Goal: Complete application form: Complete application form

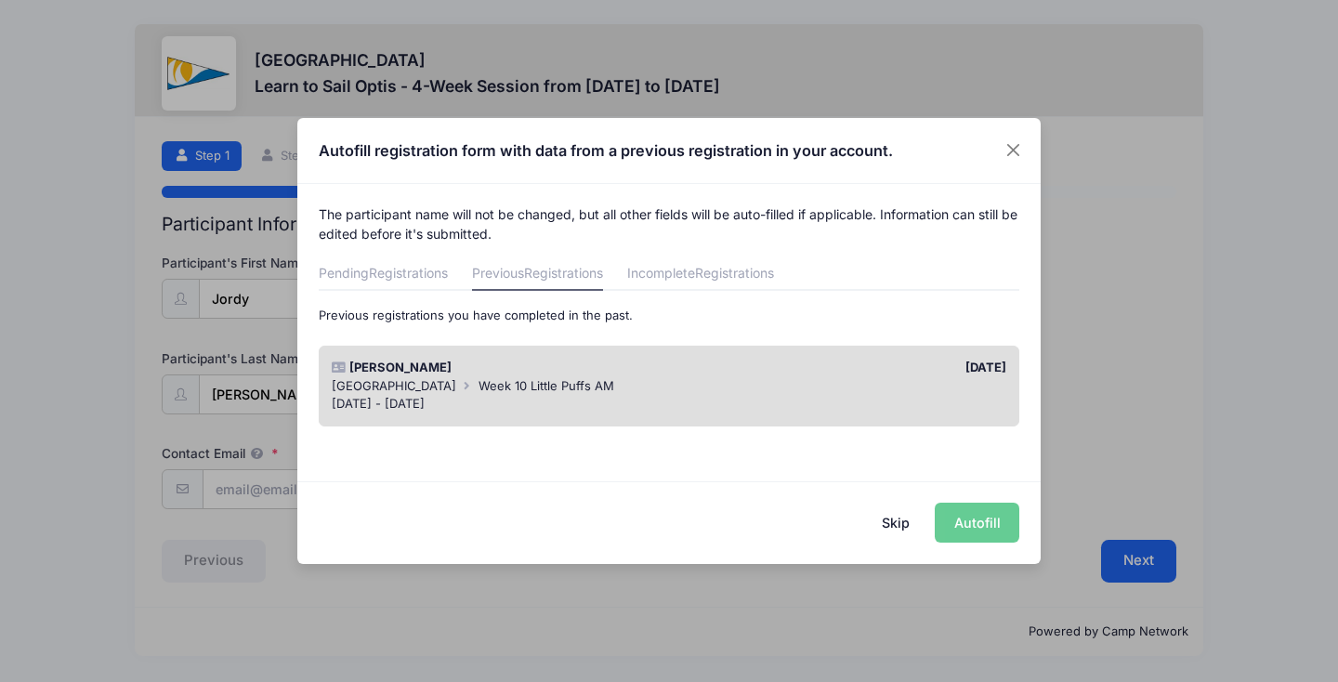
click at [906, 528] on button "Skip" at bounding box center [896, 523] width 66 height 40
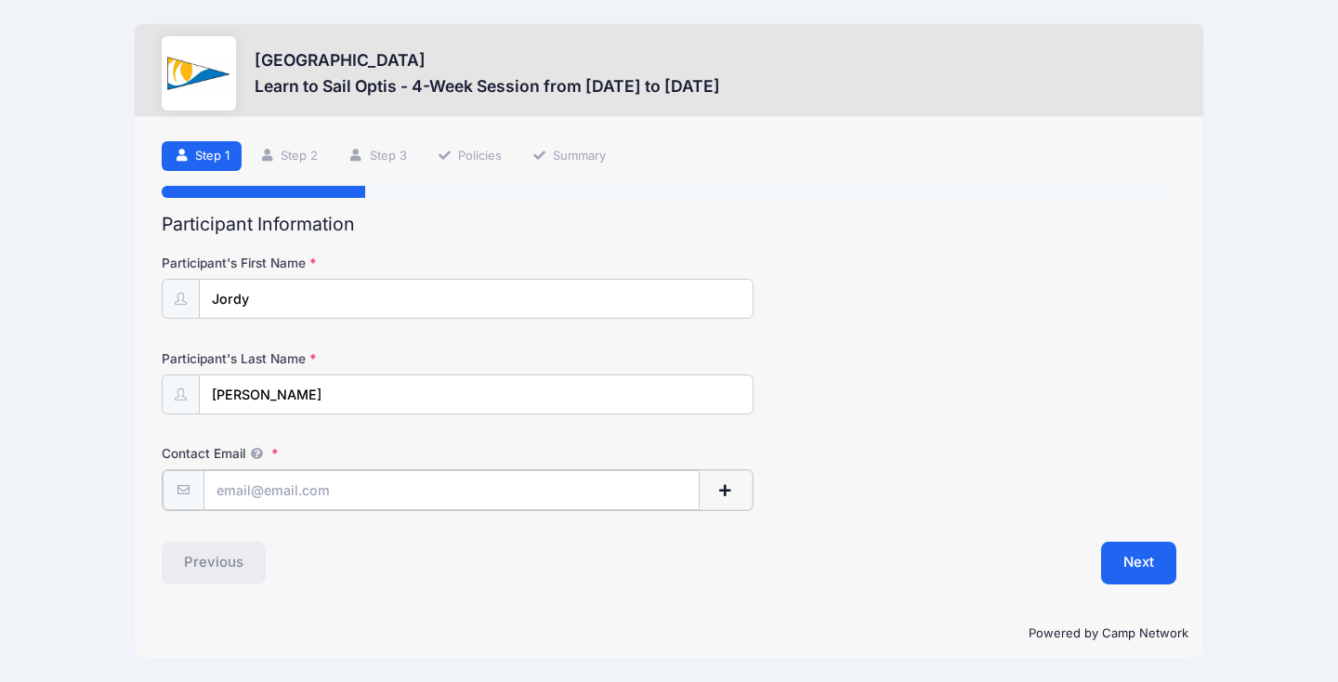
click at [468, 482] on input "Contact Email" at bounding box center [451, 490] width 497 height 40
type input "[EMAIL_ADDRESS][DOMAIN_NAME]"
click at [1058, 332] on form "Participant's First Name Jordy Participant's Last Name [PERSON_NAME] Contact Em…" at bounding box center [669, 381] width 1015 height 255
click at [1132, 550] on button "Next" at bounding box center [1138, 561] width 75 height 43
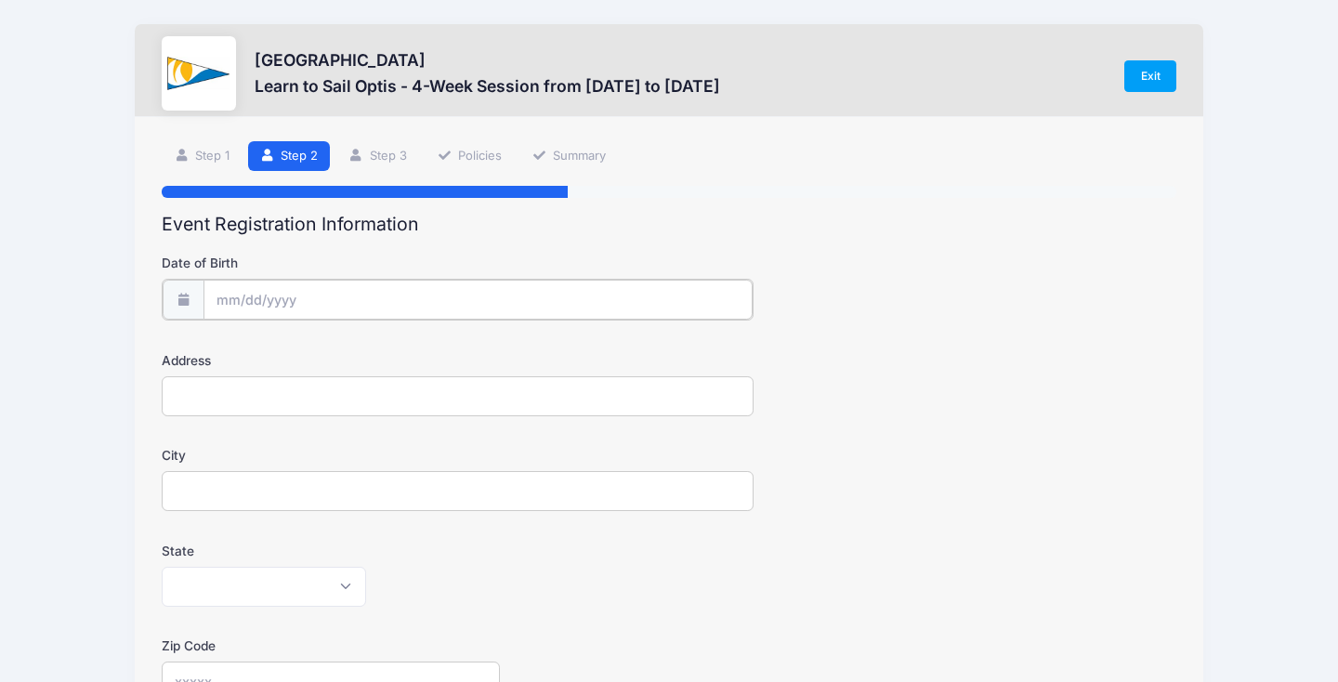
click at [319, 314] on input "Date of Birth" at bounding box center [477, 300] width 549 height 40
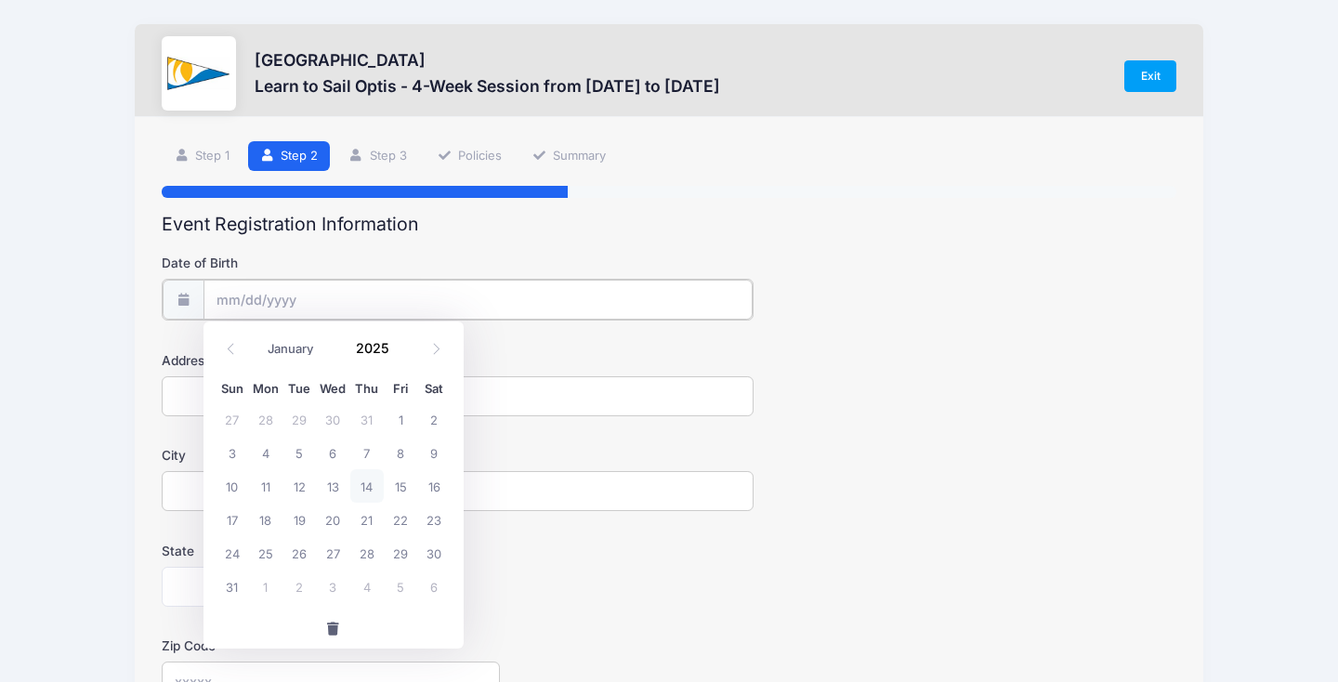
click at [306, 299] on input "Date of Birth" at bounding box center [477, 300] width 549 height 40
click at [387, 344] on input "2025" at bounding box center [377, 348] width 60 height 28
click at [396, 343] on span at bounding box center [401, 341] width 13 height 14
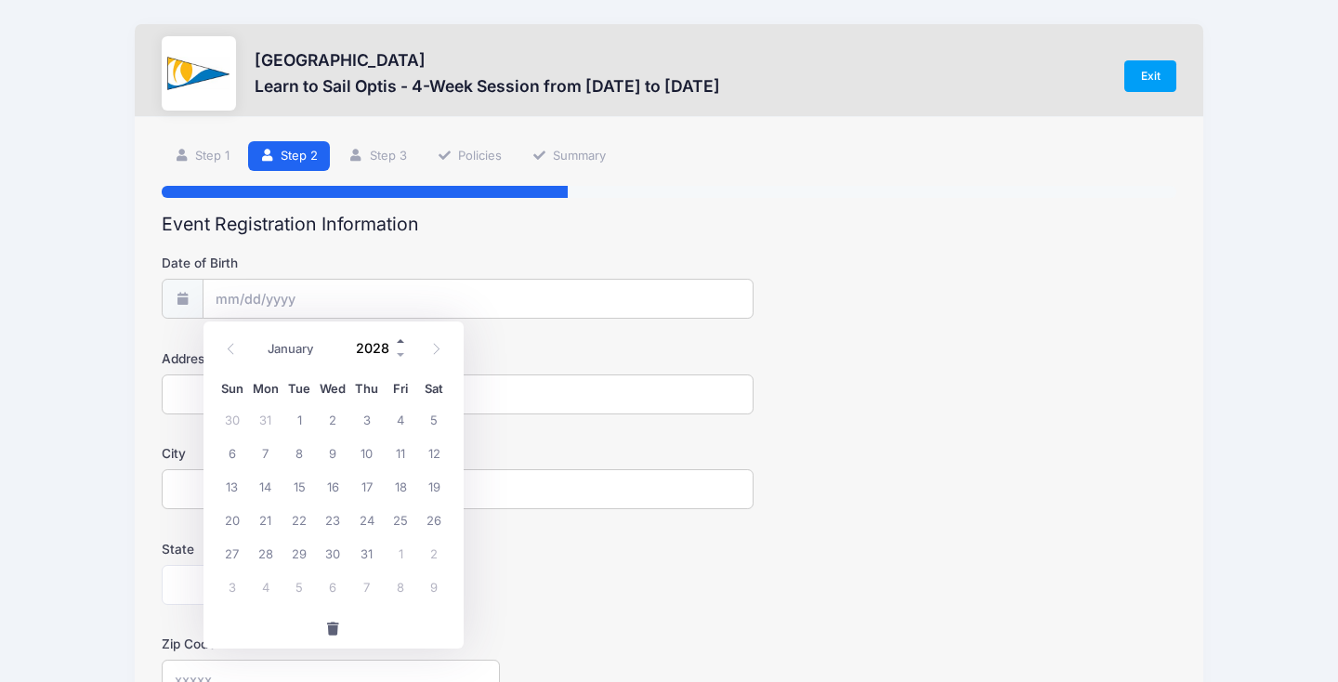
click at [396, 343] on span at bounding box center [401, 341] width 13 height 14
click at [399, 348] on span at bounding box center [401, 355] width 13 height 14
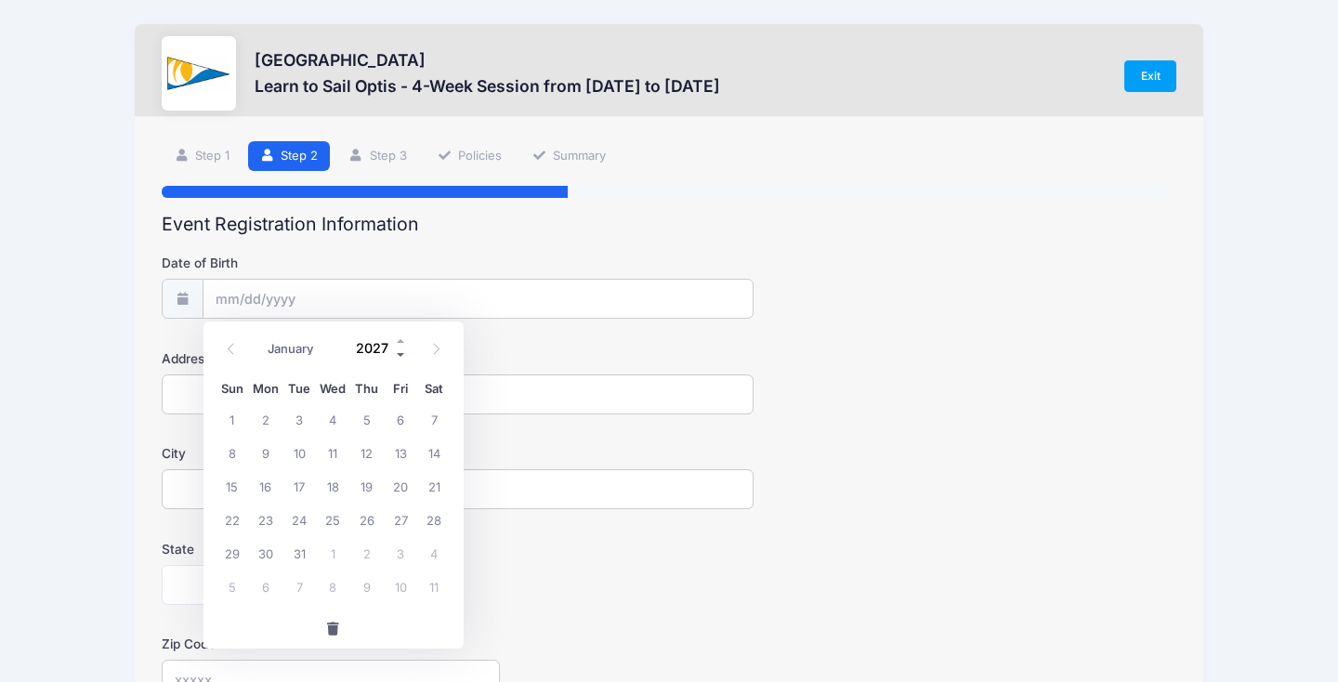
click at [399, 348] on span at bounding box center [401, 355] width 13 height 14
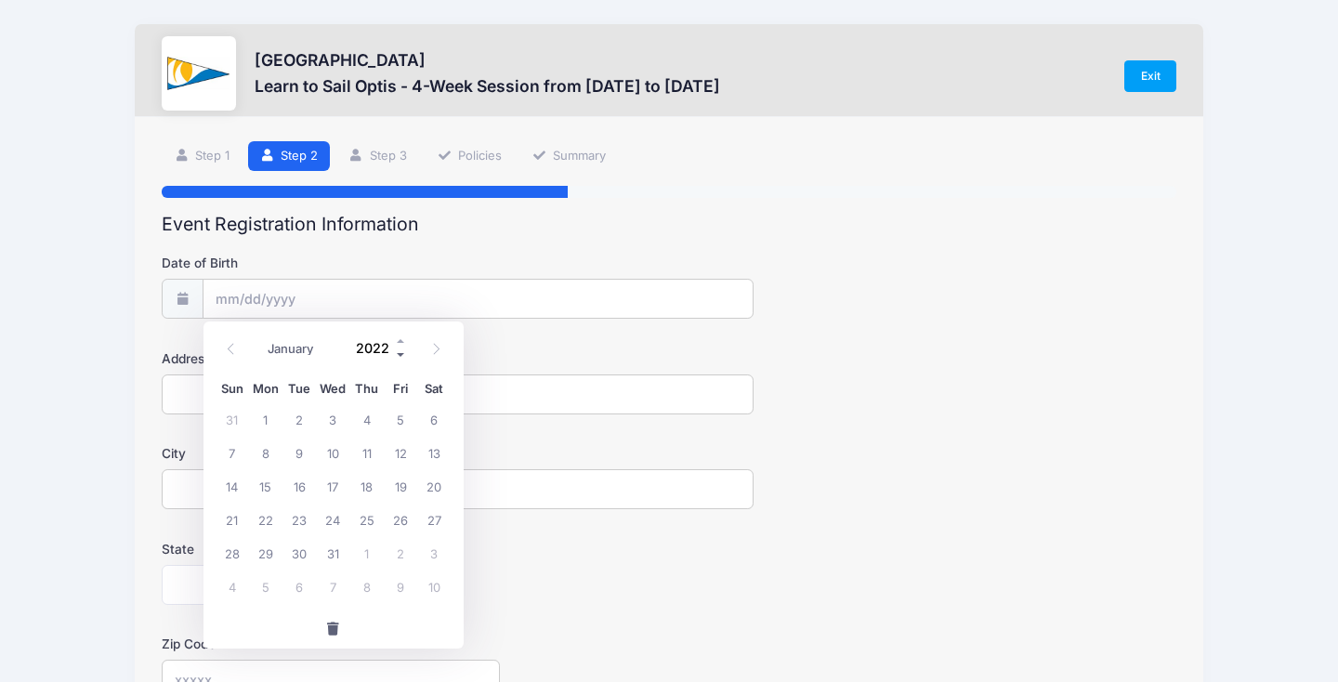
click at [399, 348] on span at bounding box center [401, 355] width 13 height 14
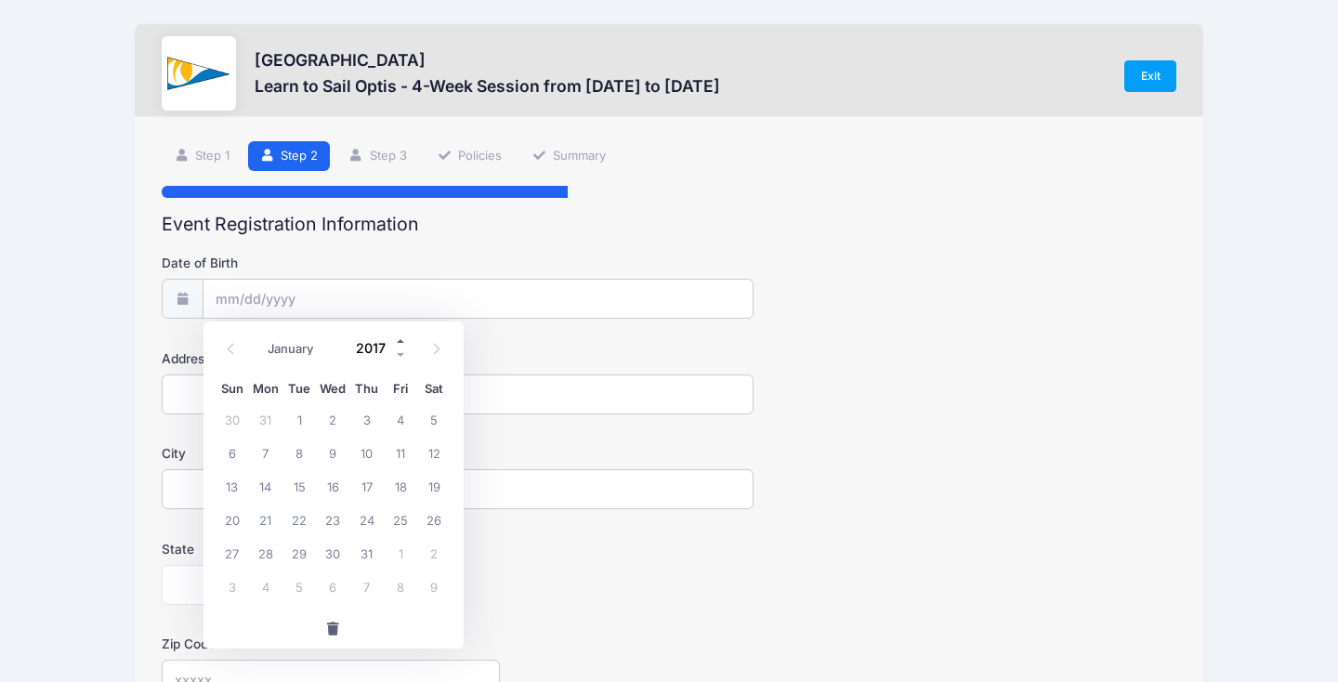
click at [396, 335] on span at bounding box center [401, 341] width 13 height 14
type input "2018"
click at [230, 349] on icon at bounding box center [231, 349] width 12 height 12
select select "6"
click at [269, 552] on span "30" at bounding box center [265, 552] width 33 height 33
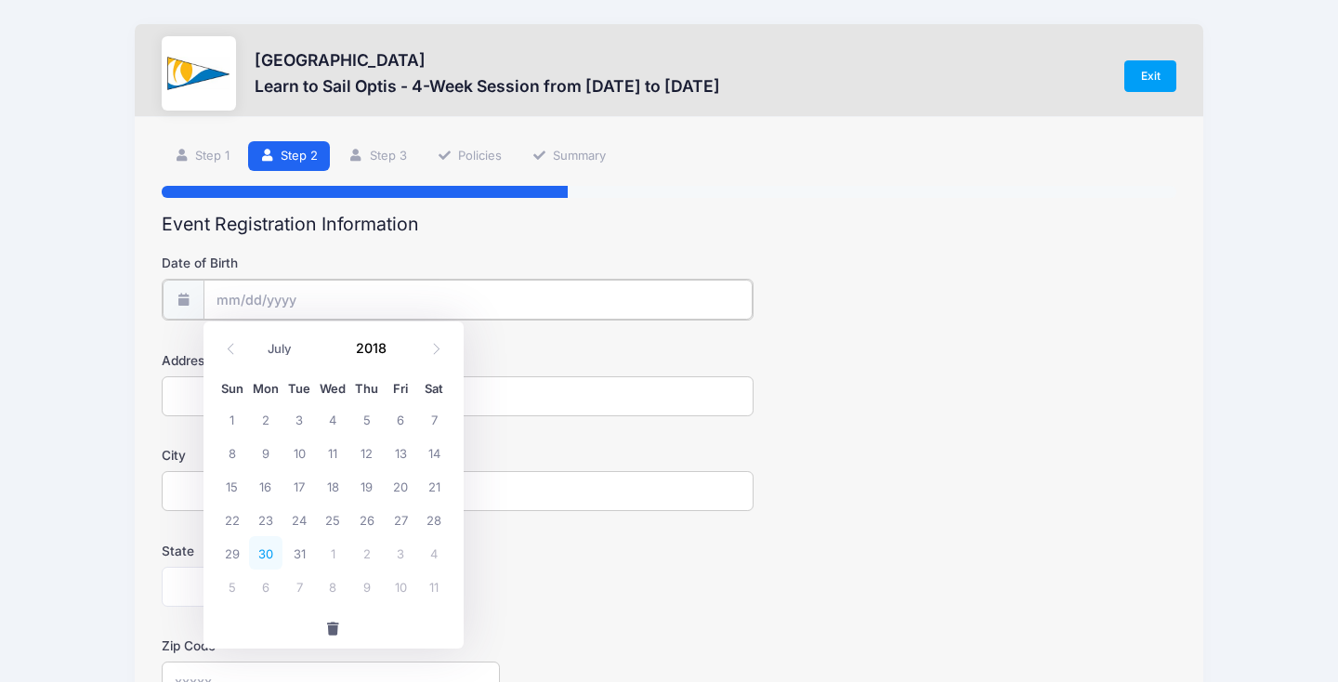
type input "[DATE]"
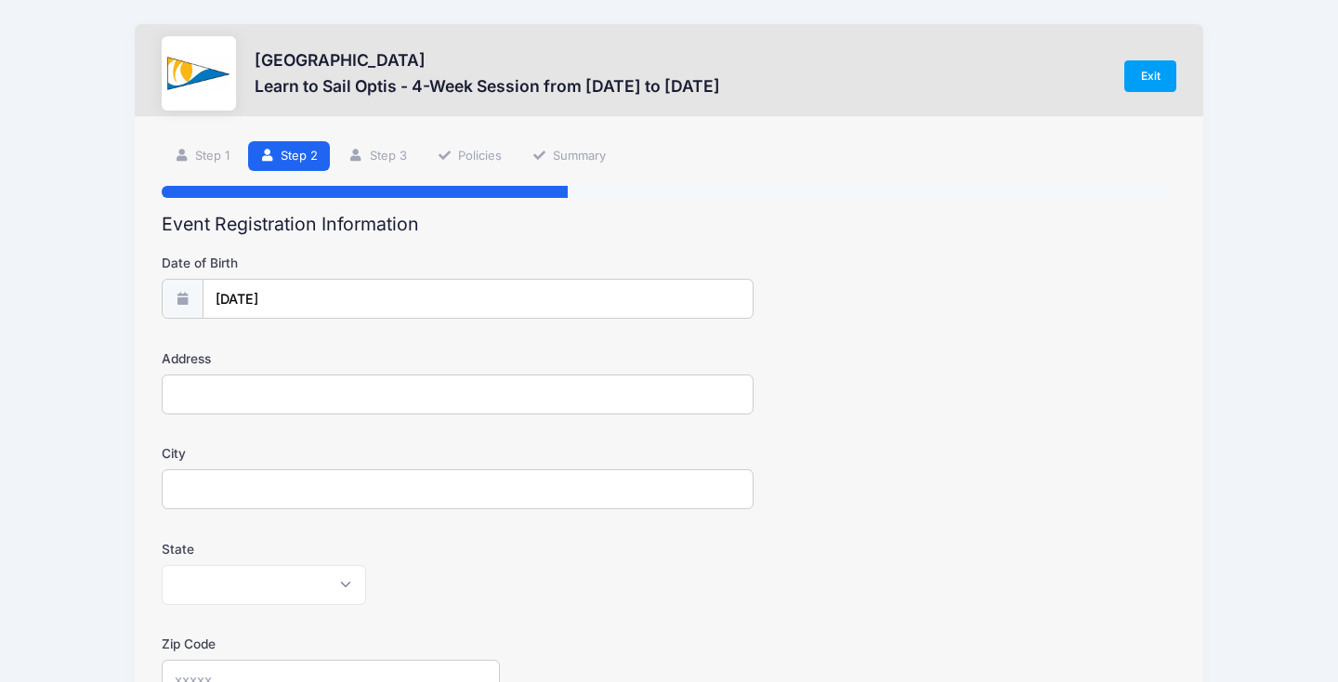
click at [294, 387] on input "Address" at bounding box center [458, 394] width 592 height 40
type input "[STREET_ADDRESS]"
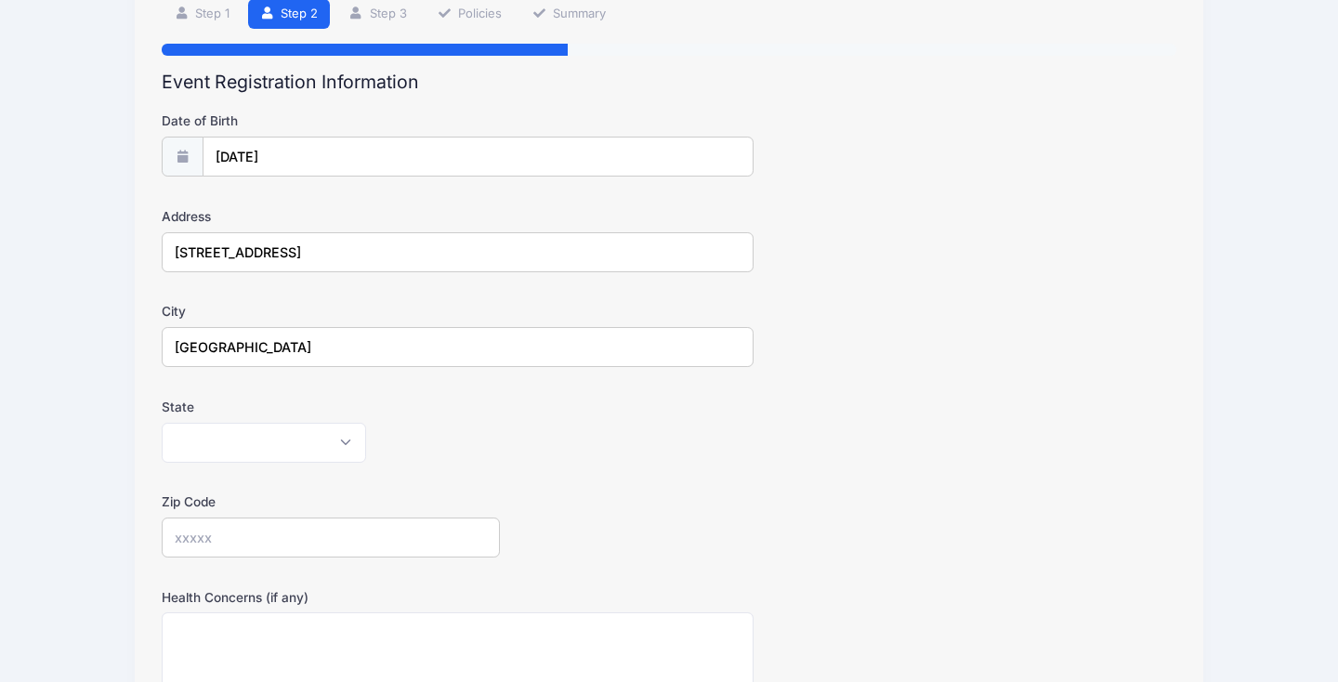
scroll to position [179, 0]
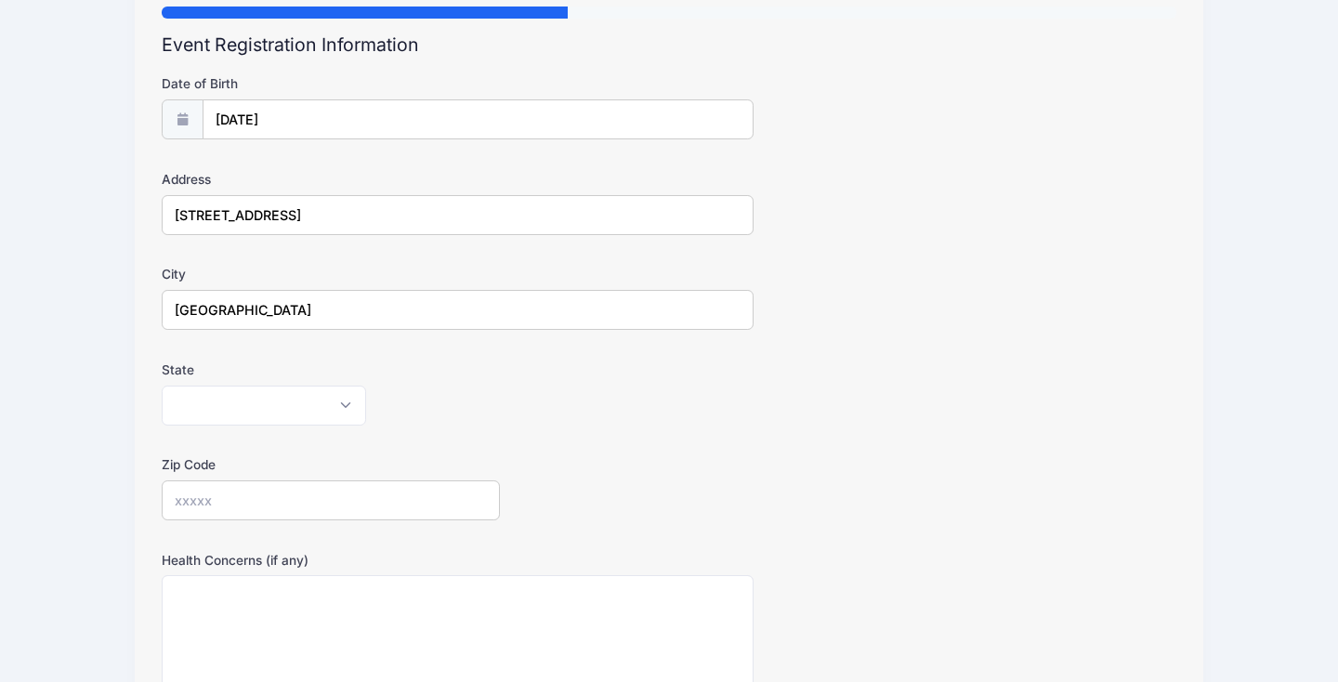
type input "[GEOGRAPHIC_DATA]"
click at [229, 399] on select "[US_STATE] [US_STATE] [US_STATE] [US_STATE] [US_STATE] Armed Forces Africa Arme…" at bounding box center [264, 406] width 204 height 40
select select "FL"
click at [240, 502] on input "Zip Code" at bounding box center [331, 500] width 338 height 40
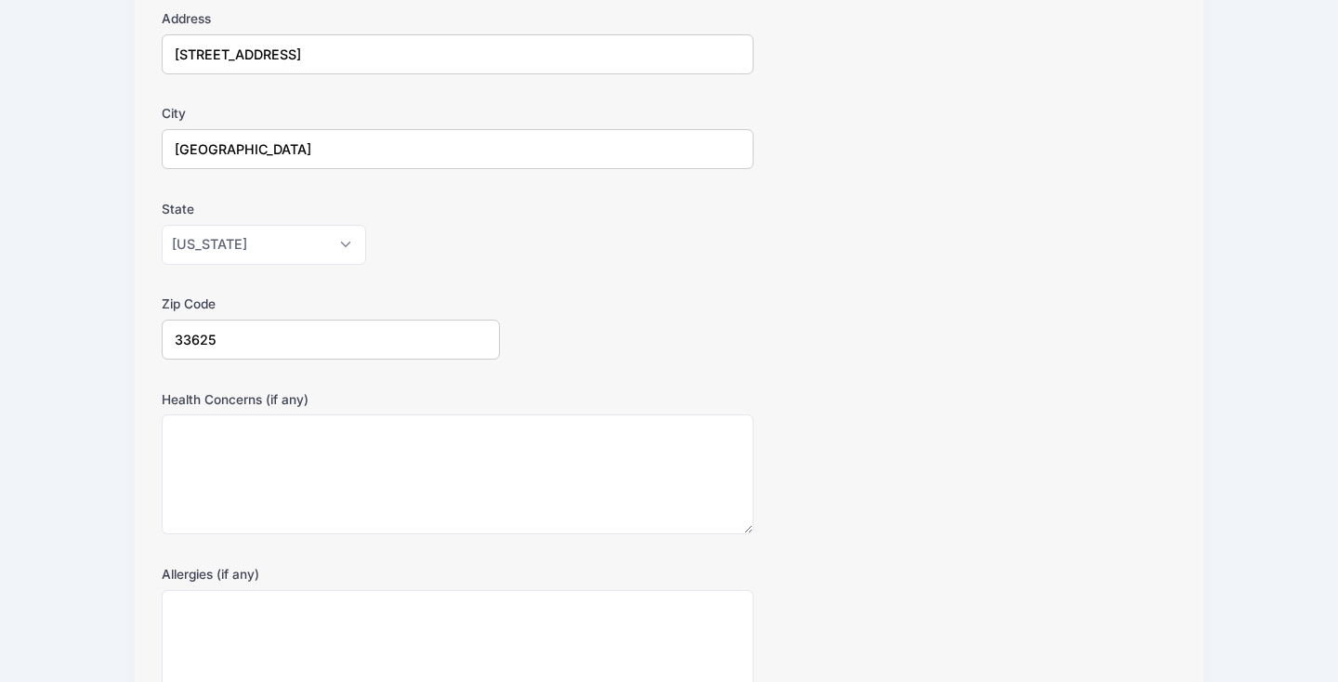
type input "33625"
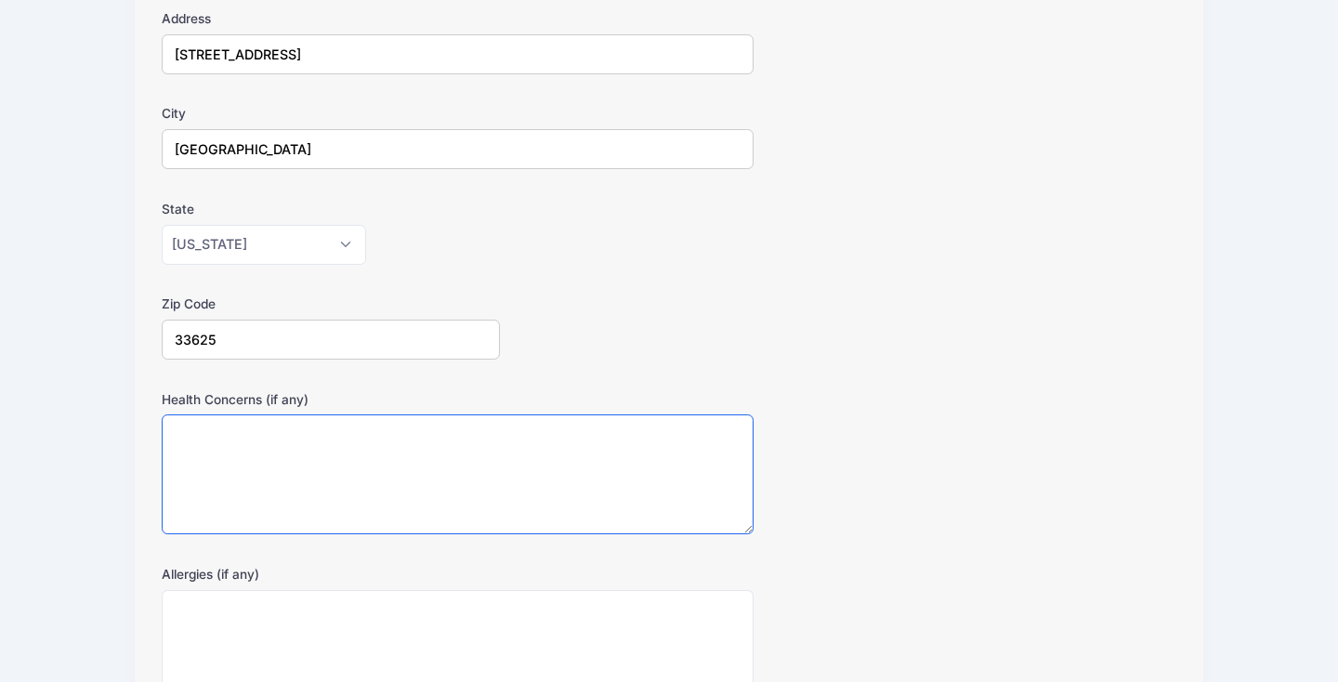
click at [315, 490] on textarea "Health Concerns (if any)" at bounding box center [458, 474] width 592 height 120
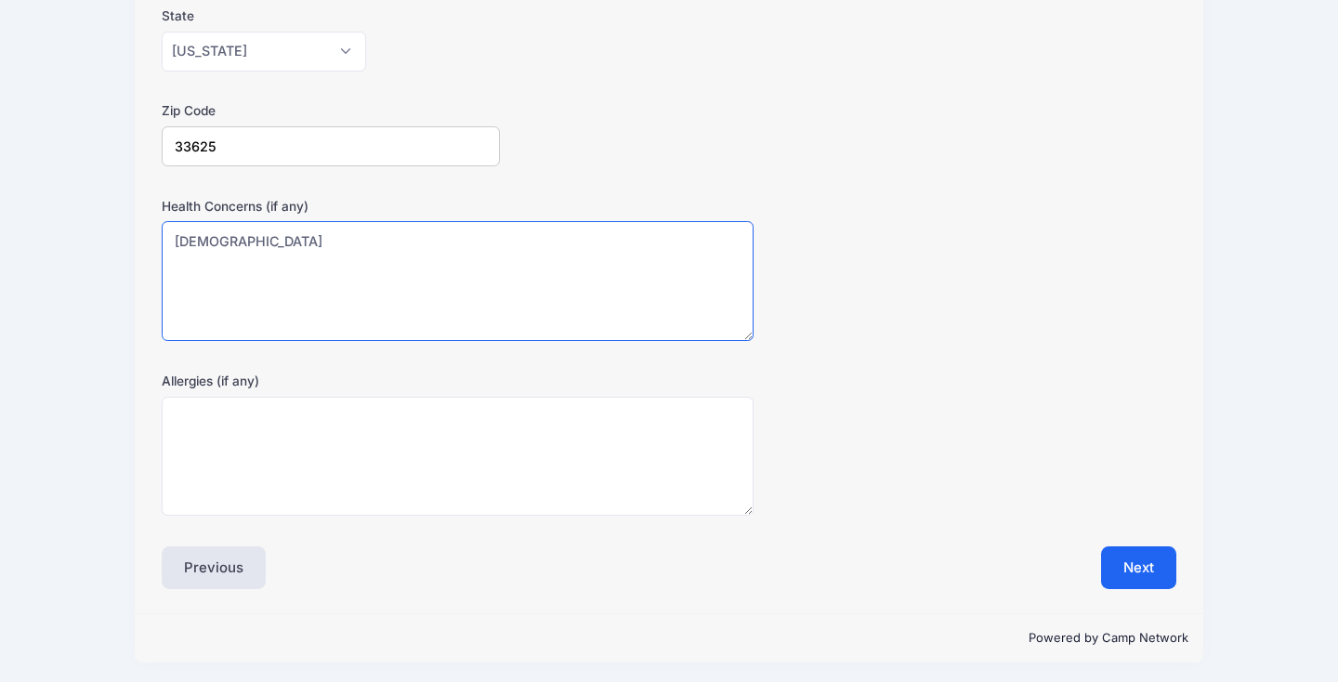
scroll to position [537, 0]
type textarea "[DEMOGRAPHIC_DATA]"
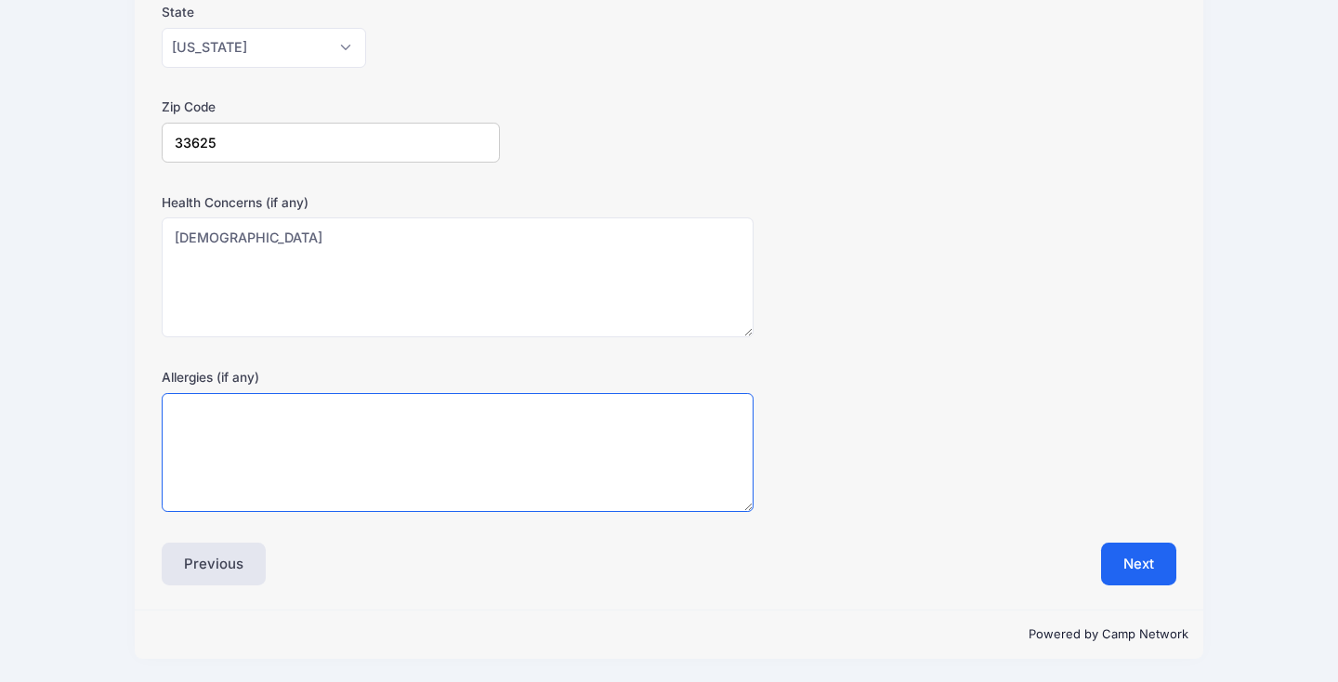
click at [310, 465] on textarea "Allergies (if any)" at bounding box center [458, 453] width 592 height 120
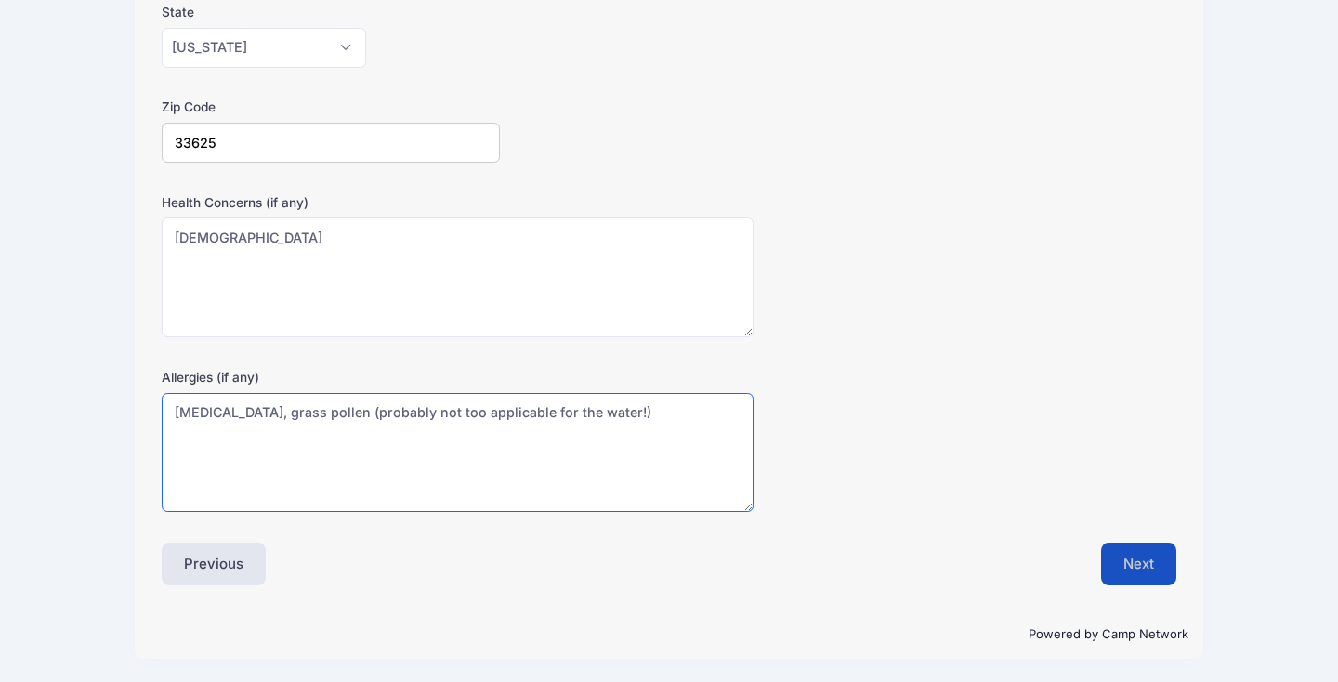
type textarea "[MEDICAL_DATA], grass pollen (probably not too applicable for the water!)"
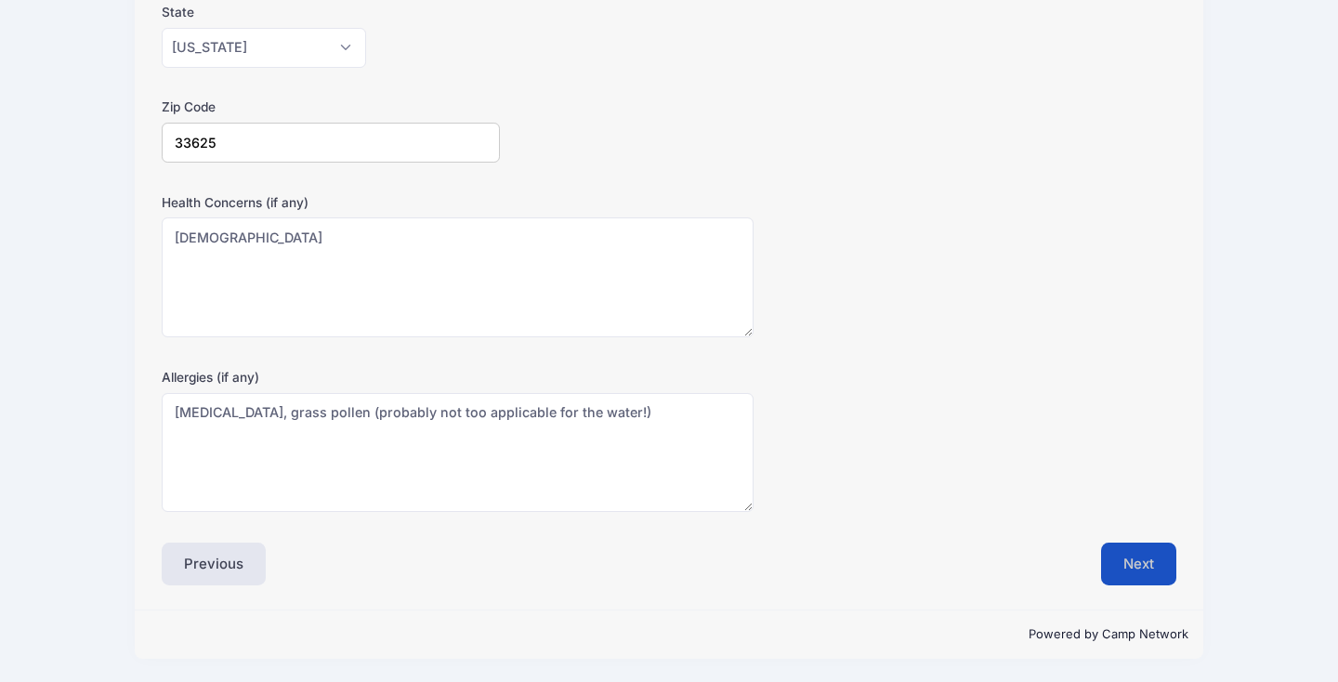
click at [1122, 552] on button "Next" at bounding box center [1138, 564] width 75 height 43
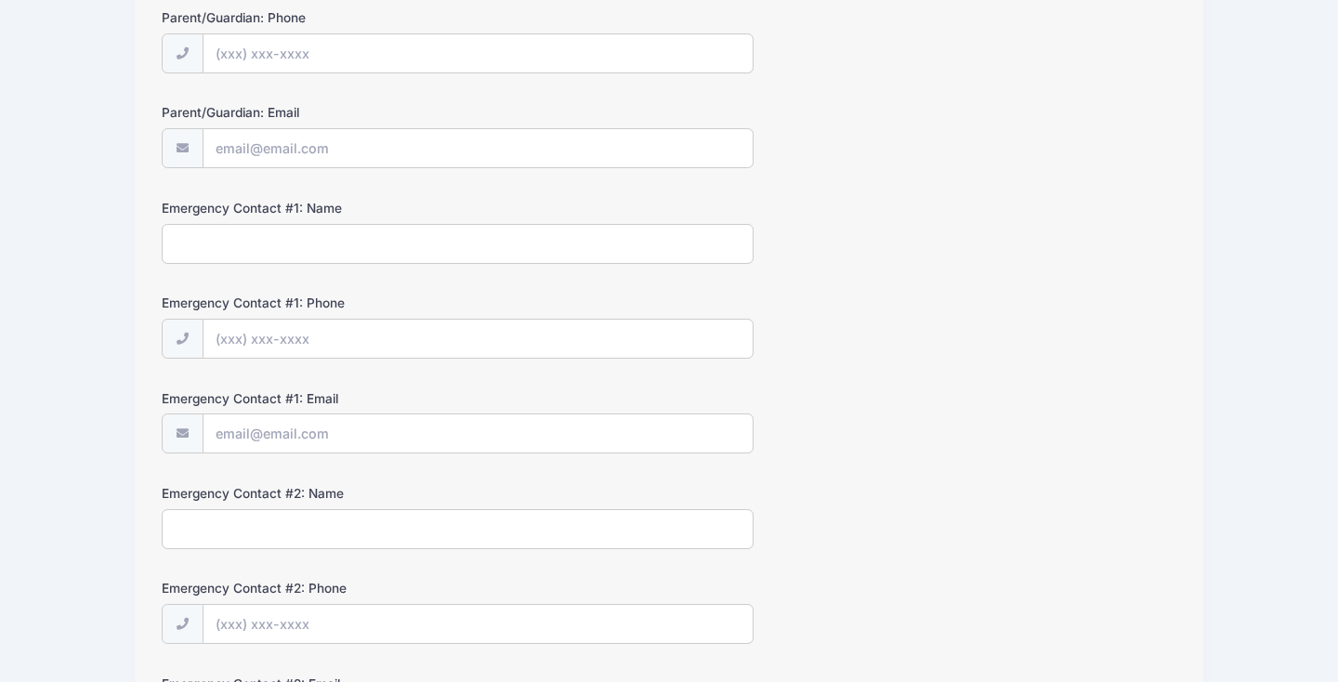
scroll to position [0, 0]
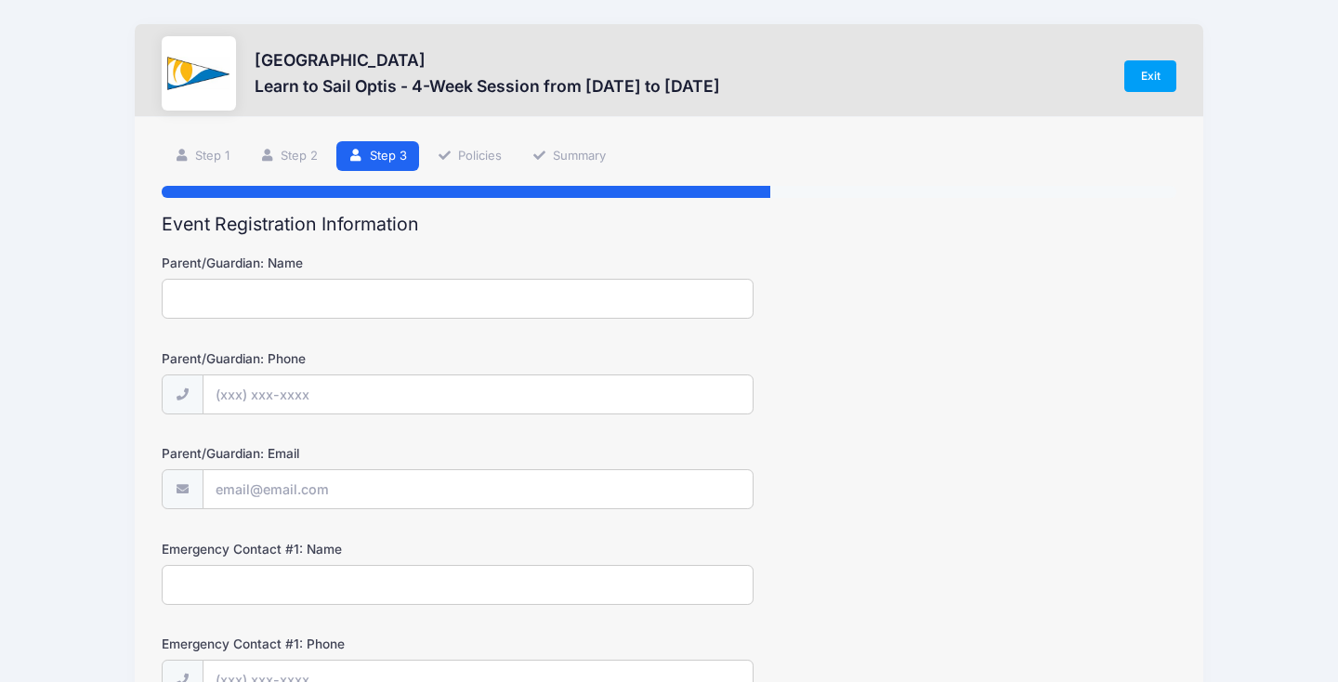
click at [347, 301] on input "Parent/Guardian: Name" at bounding box center [458, 299] width 592 height 40
type input "[PERSON_NAME]"
type input "[PHONE_NUMBER]"
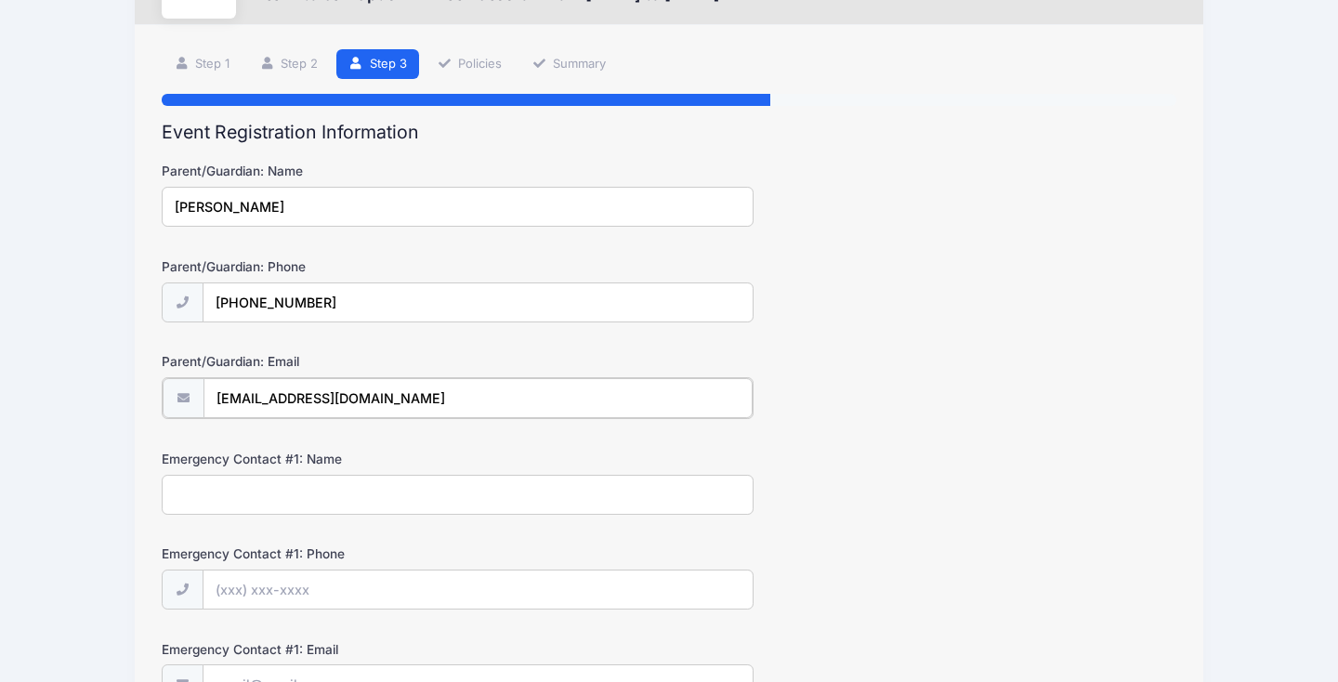
scroll to position [138, 0]
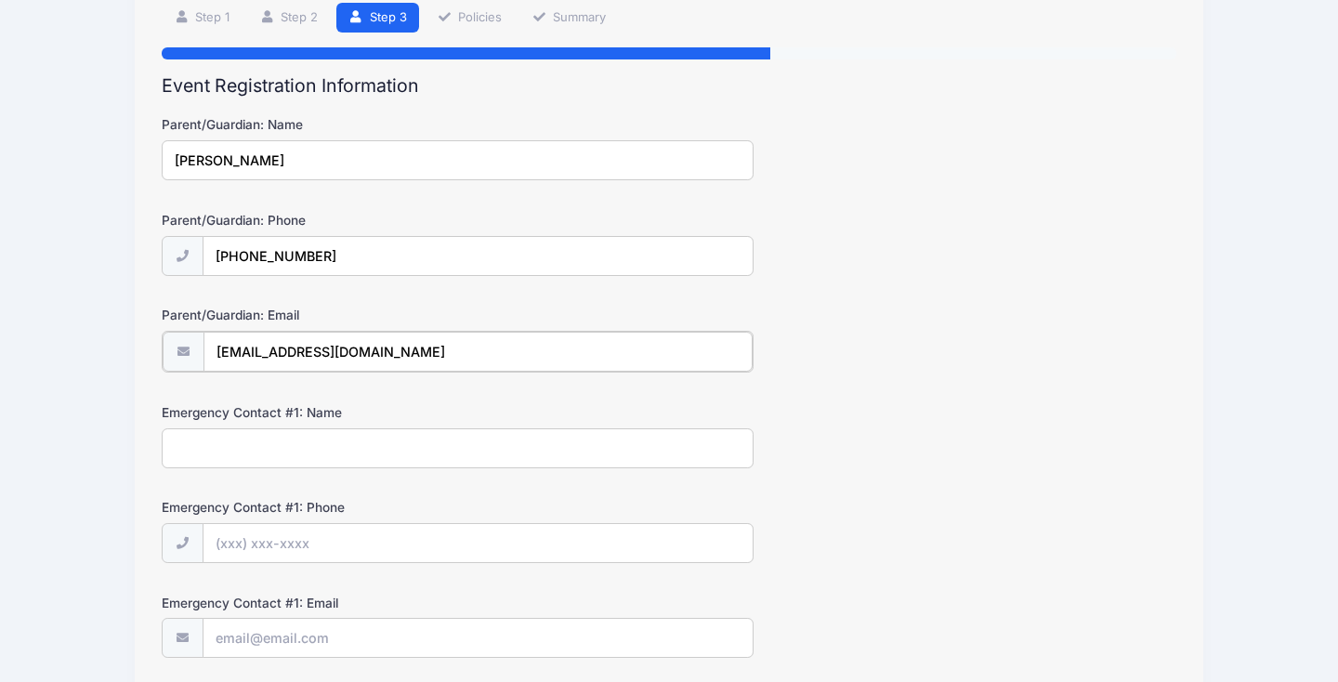
type input "[EMAIL_ADDRESS][DOMAIN_NAME]"
click at [290, 437] on input "Emergency Contact #1: Name" at bounding box center [458, 446] width 592 height 40
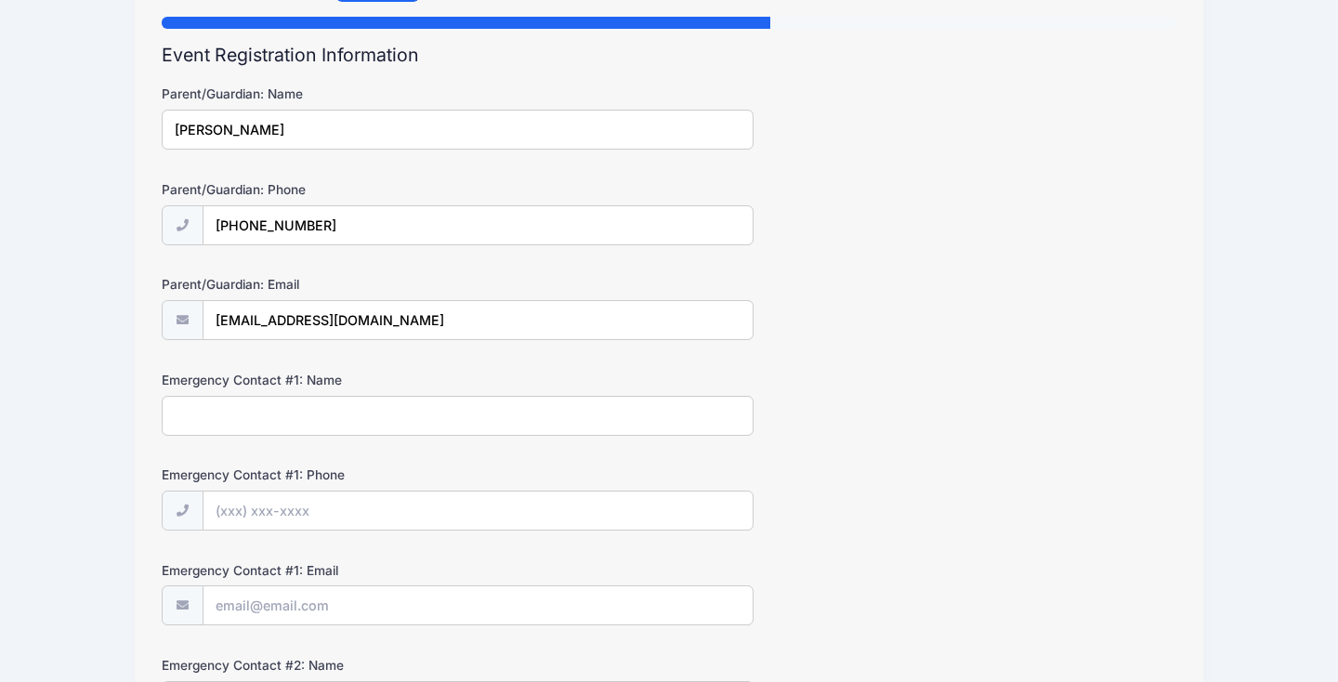
scroll to position [178, 0]
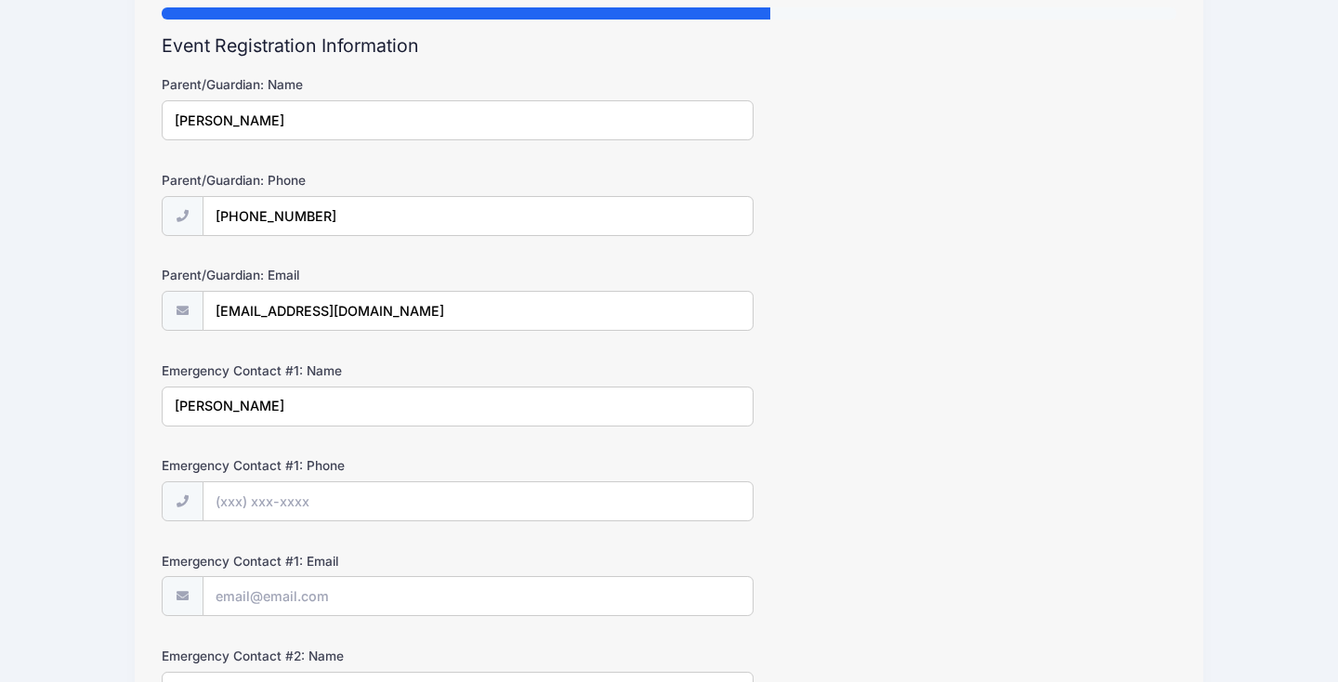
type input "[PERSON_NAME]"
type input "[PHONE_NUMBER]"
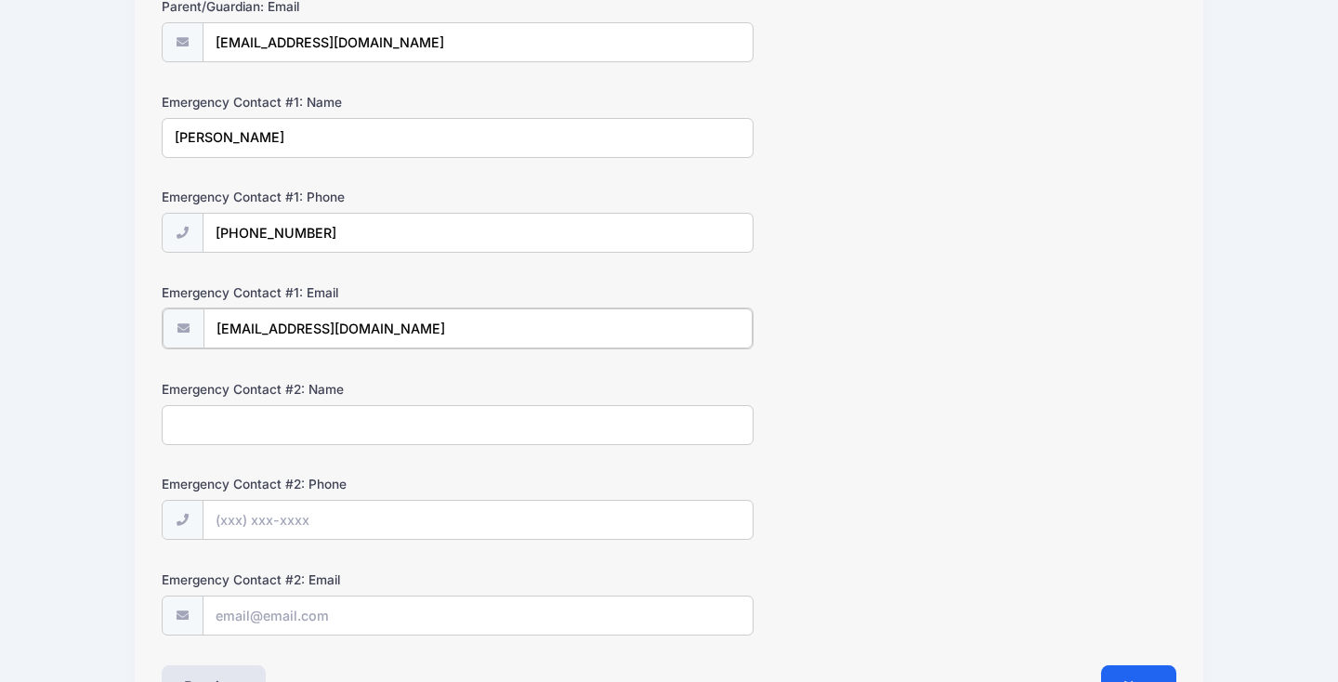
scroll to position [478, 0]
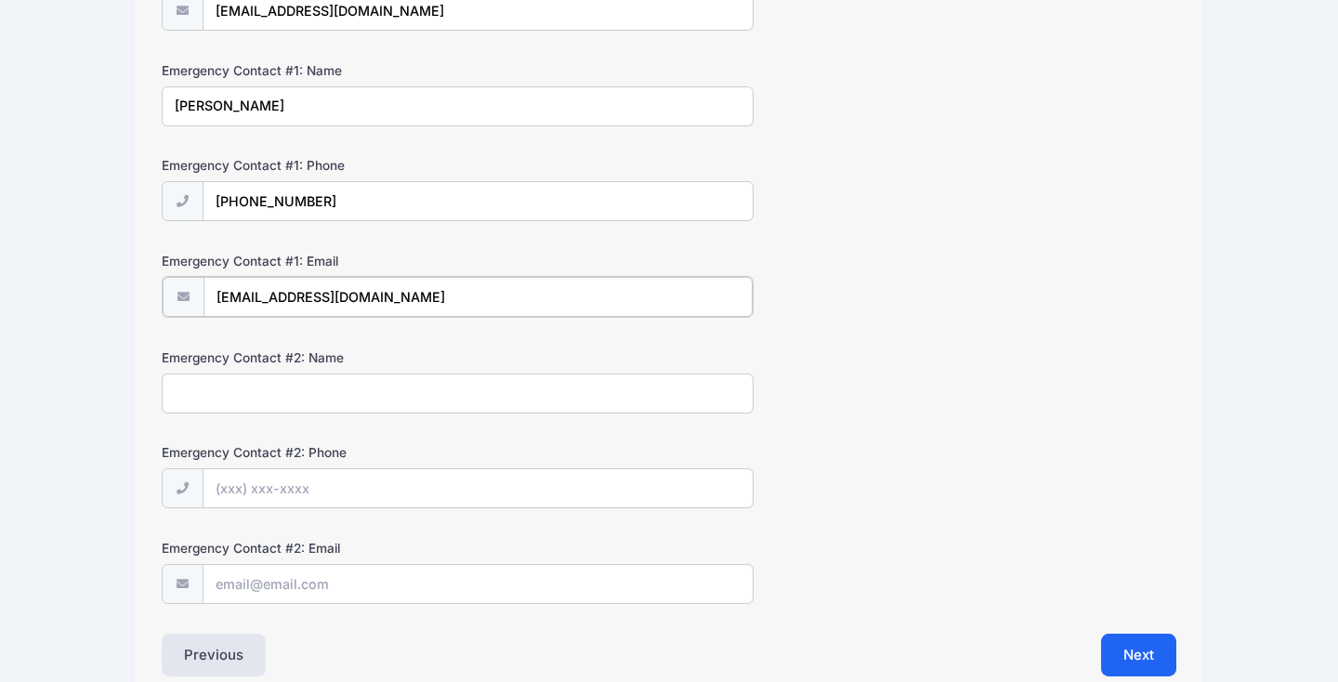
type input "[EMAIL_ADDRESS][DOMAIN_NAME]"
click at [246, 386] on input "Emergency Contact #2: Name" at bounding box center [458, 392] width 592 height 40
type input "[PERSON_NAME]"
click at [230, 484] on input "Emergency Contact #2: Phone" at bounding box center [477, 487] width 549 height 40
type input "[PHONE_NUMBER]"
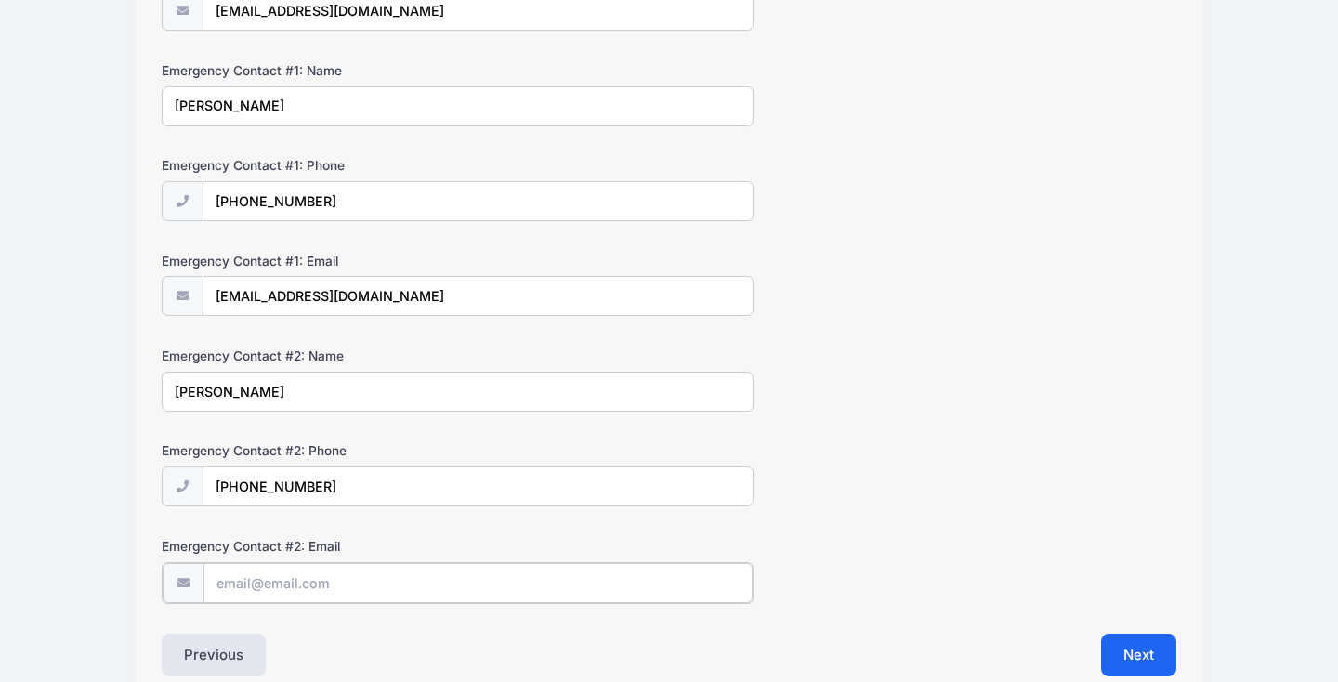
click at [257, 581] on input "Emergency Contact #2: Email" at bounding box center [477, 583] width 549 height 40
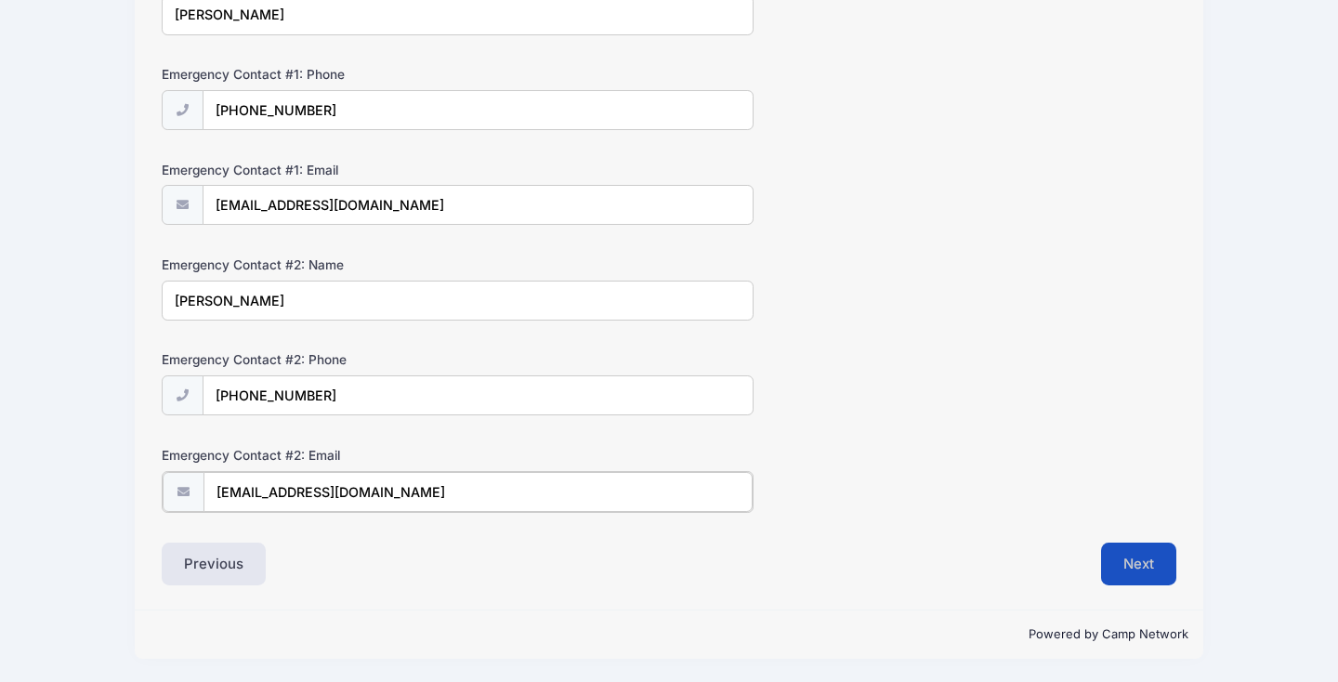
type input "[EMAIL_ADDRESS][DOMAIN_NAME]"
click at [1134, 555] on button "Next" at bounding box center [1138, 563] width 75 height 43
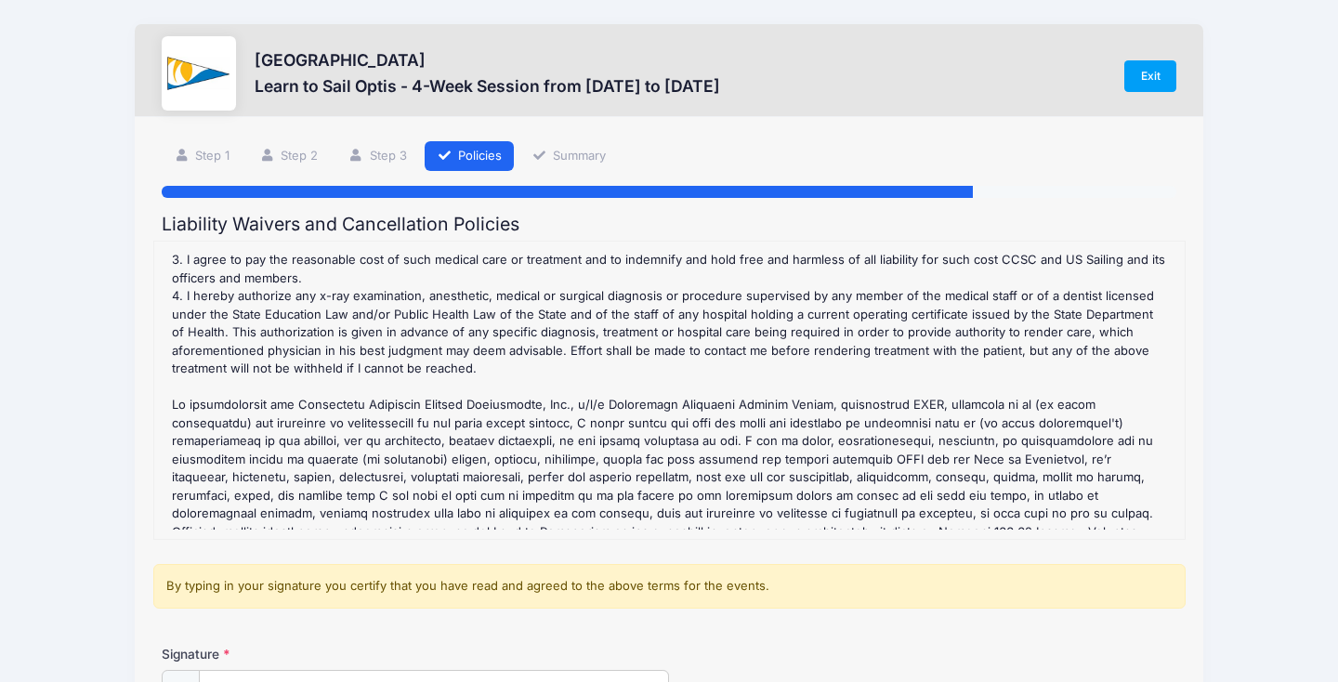
scroll to position [862, 0]
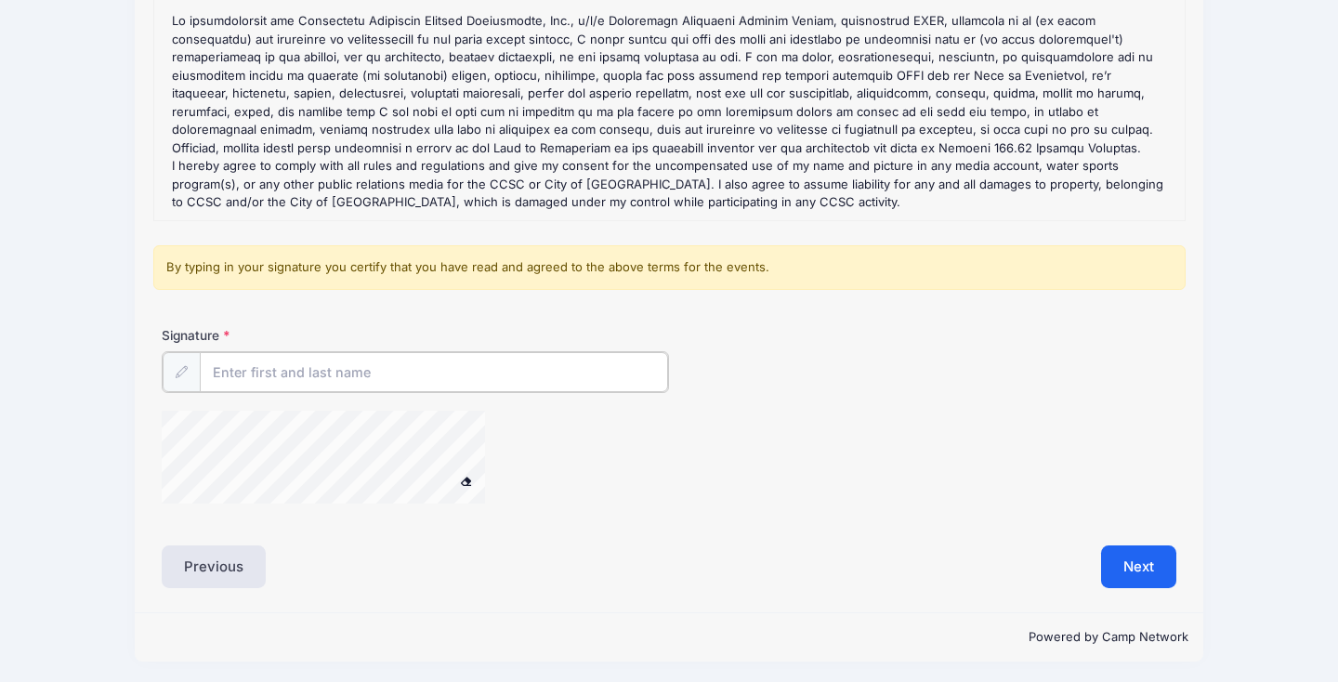
click at [376, 360] on input "Signature" at bounding box center [434, 372] width 468 height 40
type input "[PERSON_NAME]"
click at [1116, 545] on button "Next" at bounding box center [1138, 563] width 75 height 43
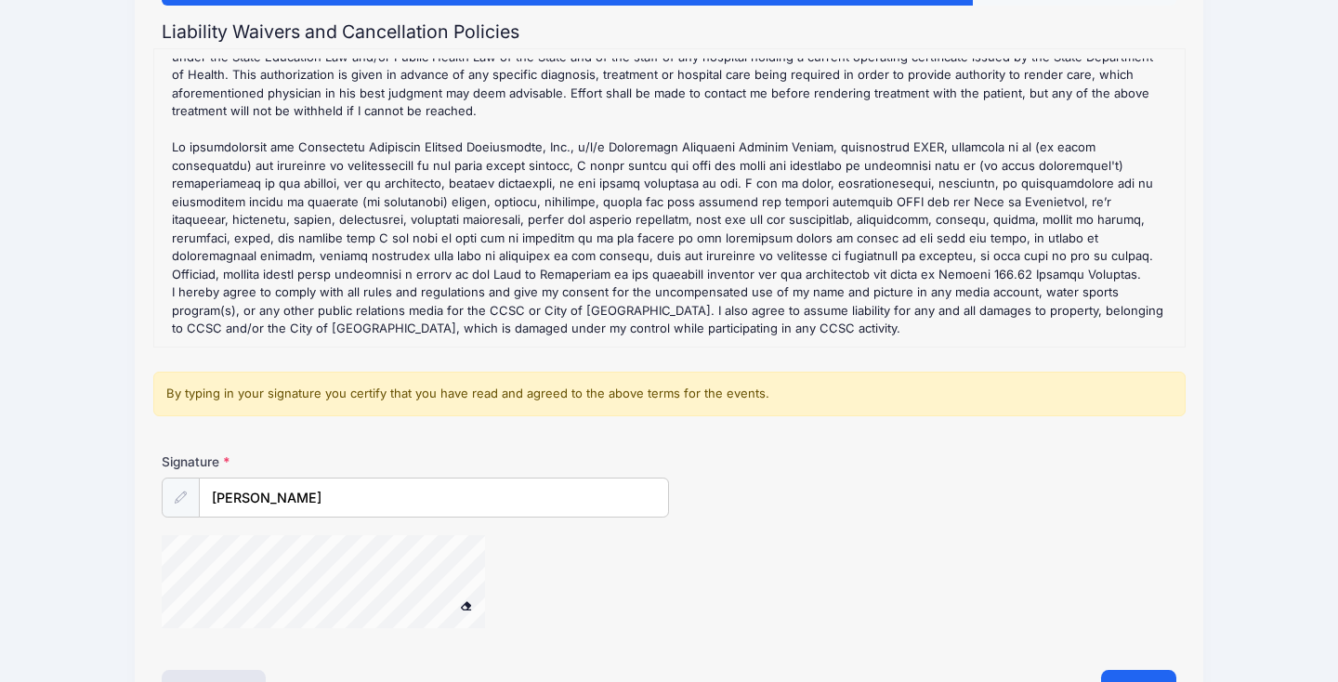
scroll to position [319, 0]
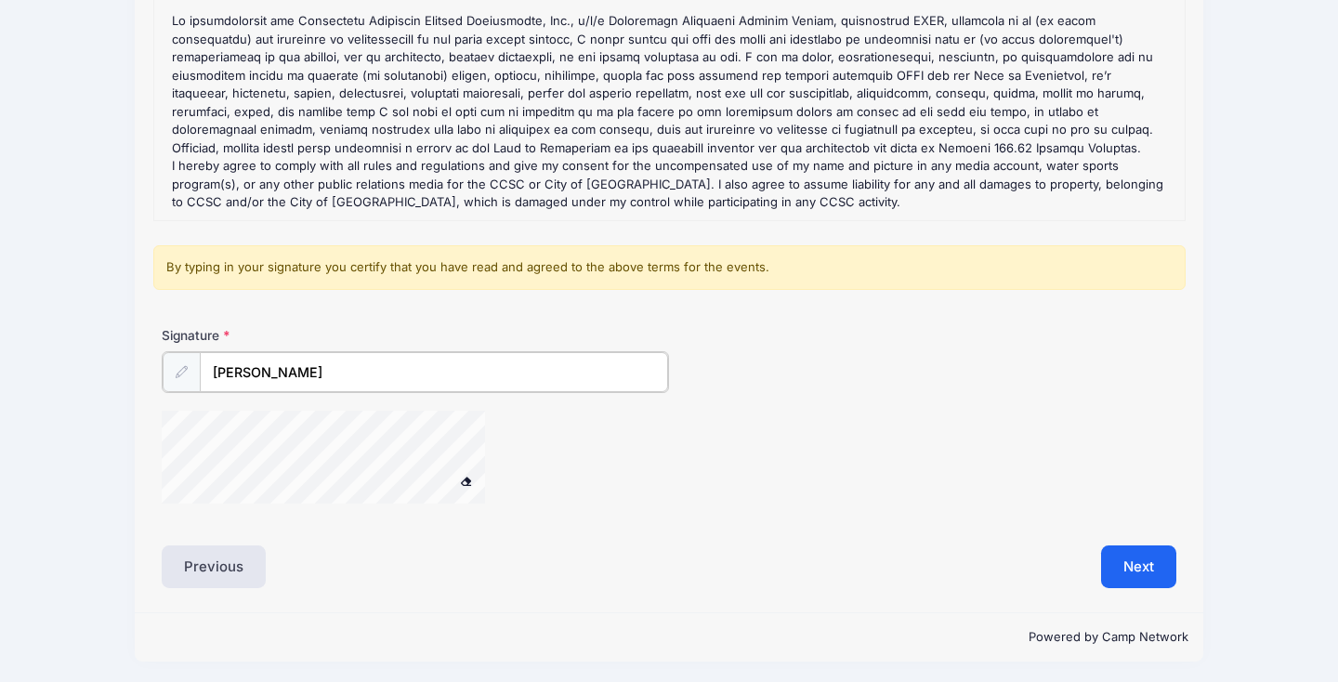
click at [400, 372] on input "[PERSON_NAME]" at bounding box center [434, 372] width 468 height 40
click at [1134, 556] on button "Next" at bounding box center [1138, 565] width 75 height 43
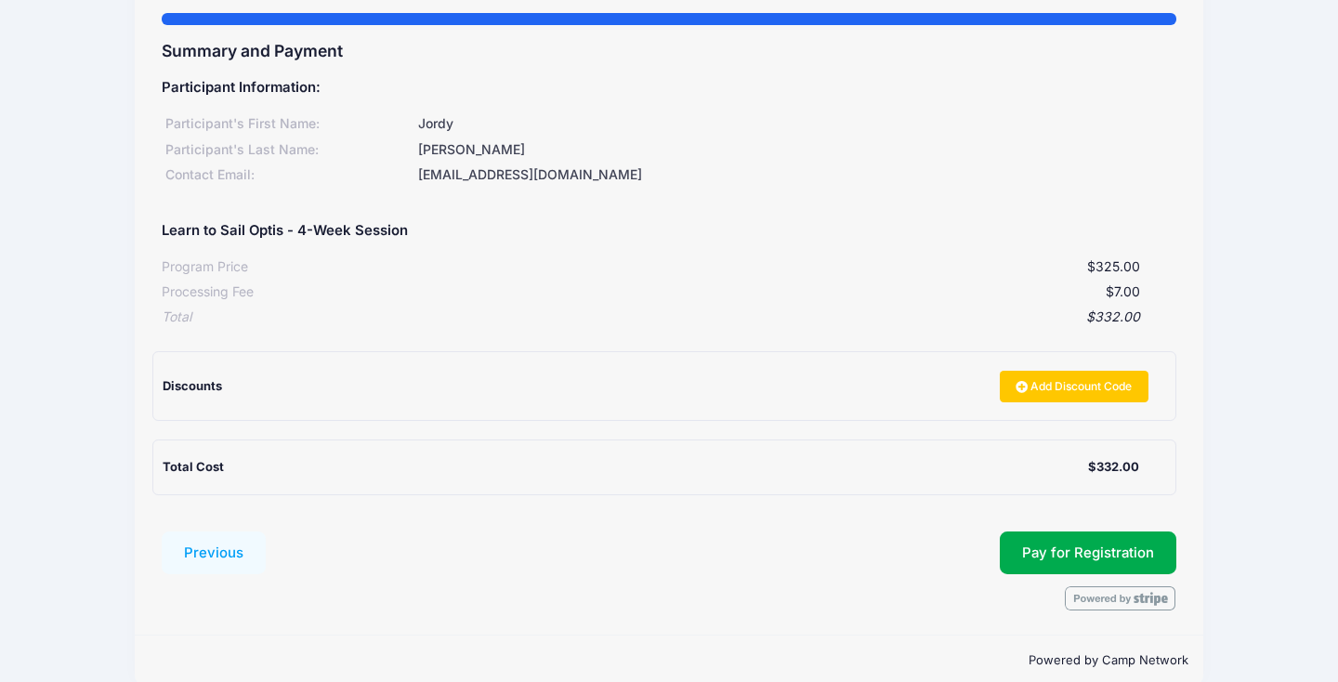
scroll to position [199, 0]
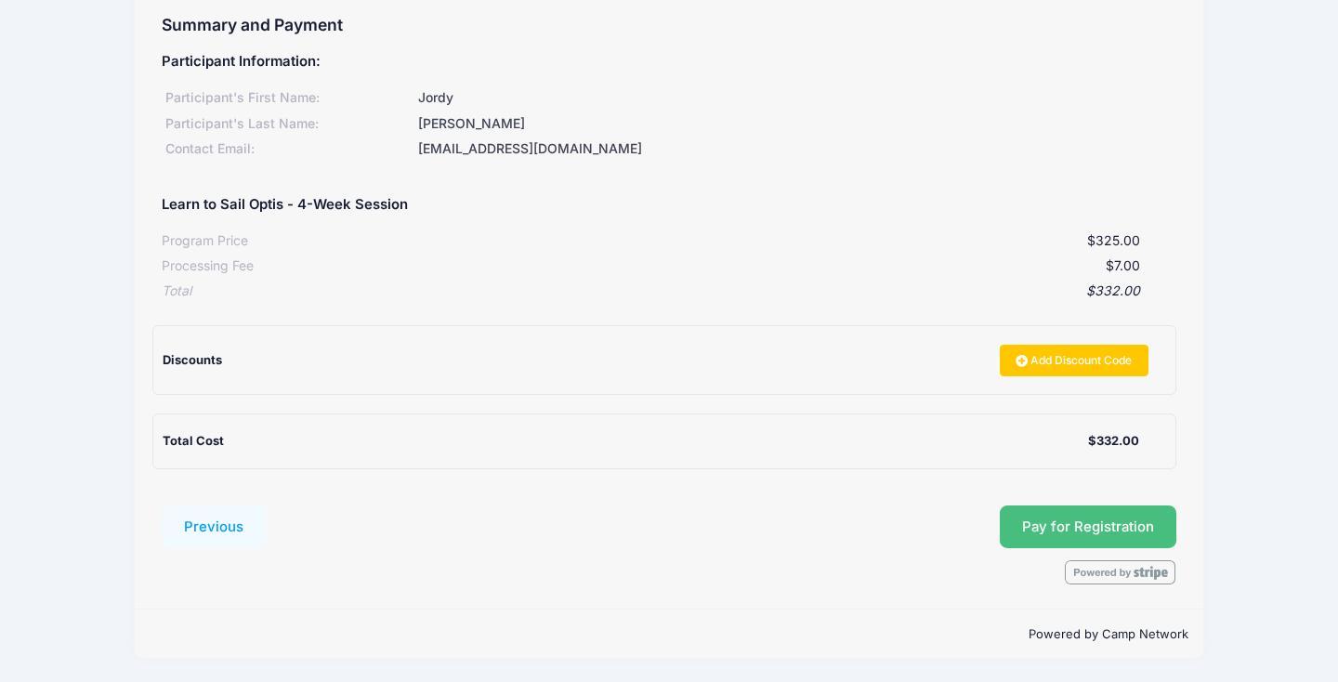
click at [1044, 523] on span "Pay for Registration" at bounding box center [1088, 526] width 132 height 17
